Goal: Navigation & Orientation: Find specific page/section

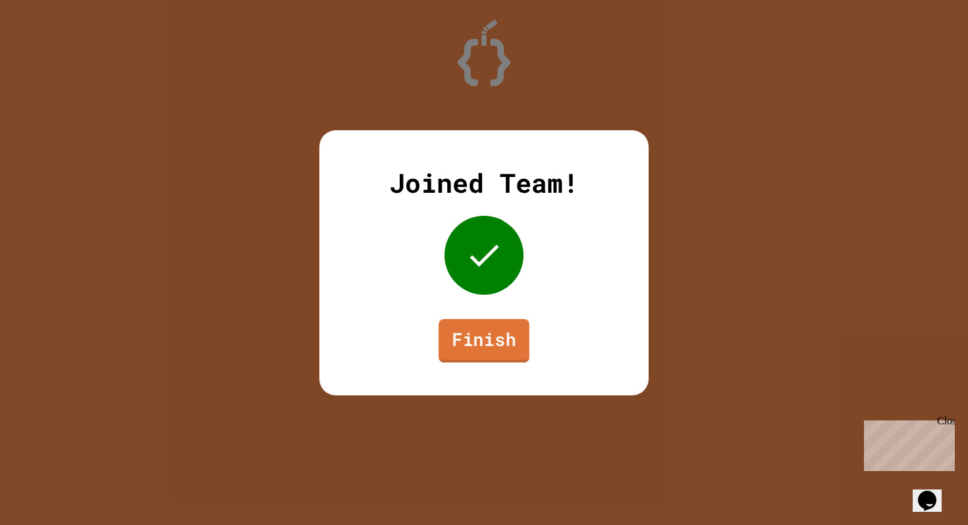
click at [494, 344] on link "Finish" at bounding box center [484, 340] width 91 height 43
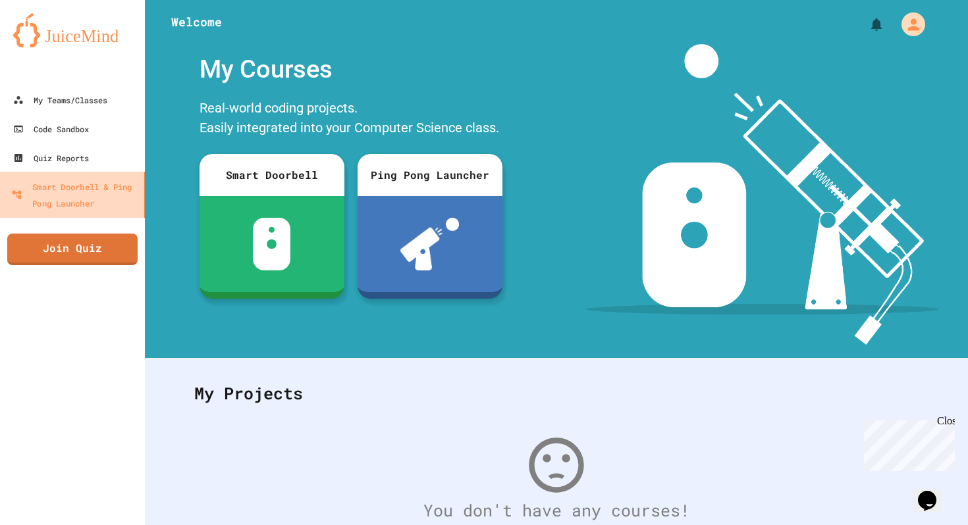
click at [105, 197] on div "Smart Doorbell & Ping Pong Launcher" at bounding box center [75, 194] width 128 height 32
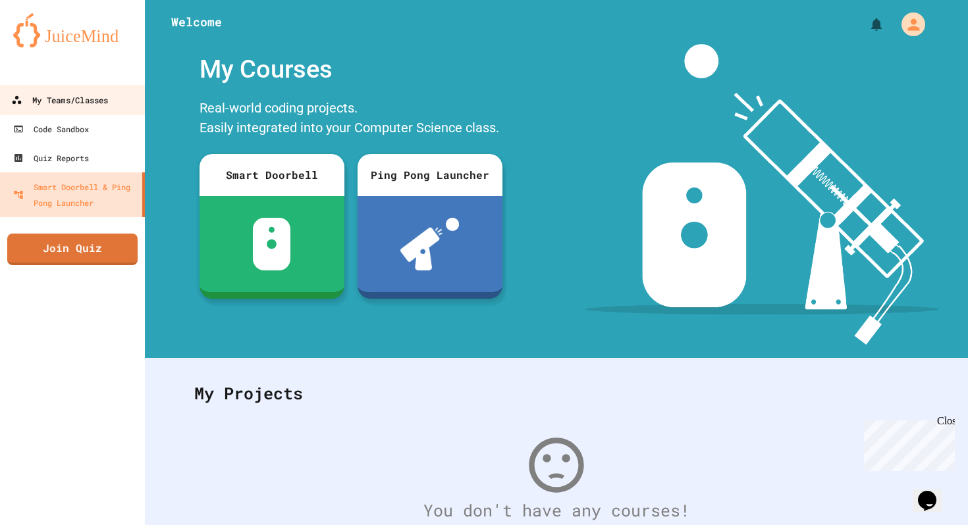
click at [108, 99] on div "My Teams/Classes" at bounding box center [59, 100] width 97 height 16
